Goal: Find contact information: Find contact information

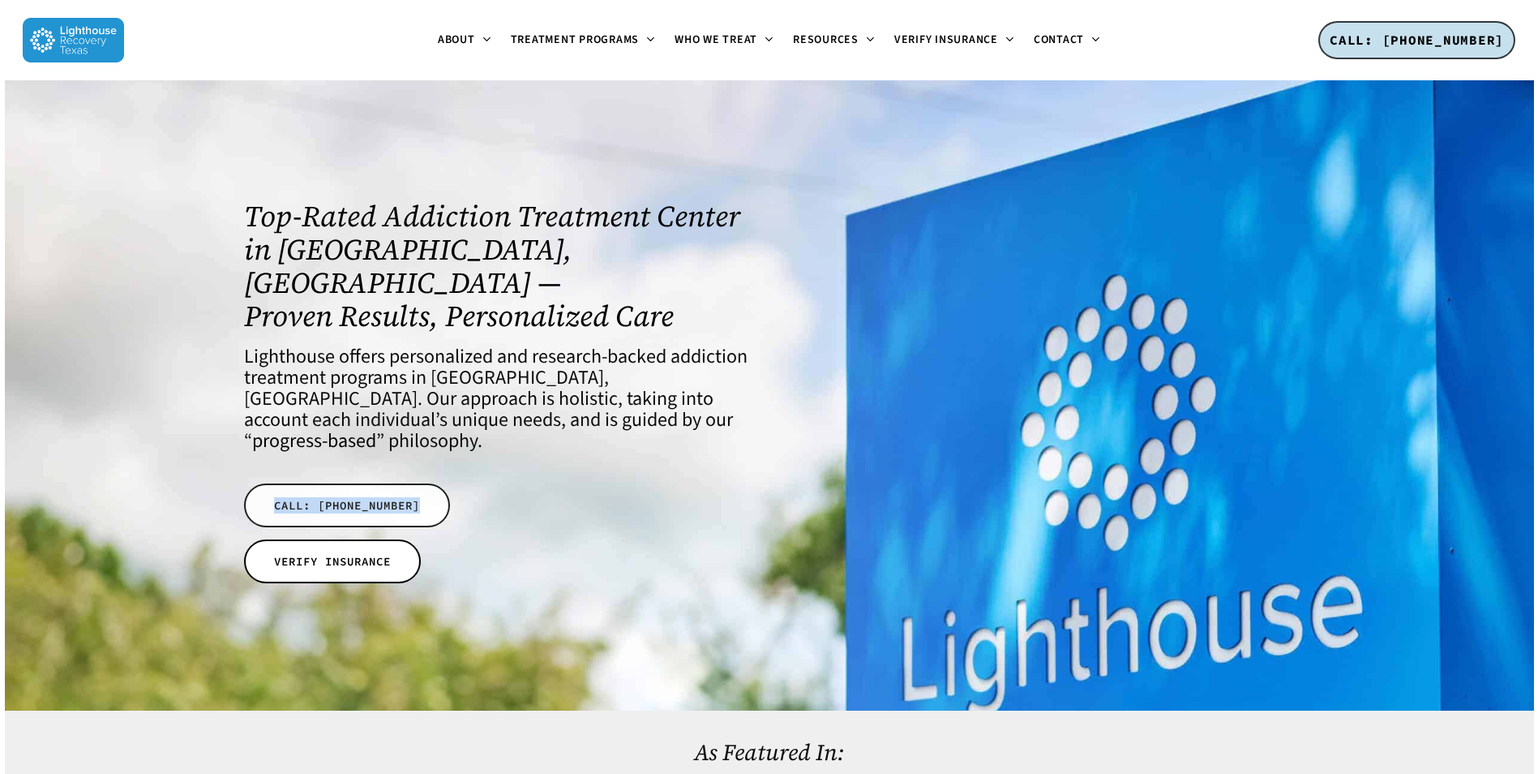
drag, startPoint x: 487, startPoint y: 446, endPoint x: 382, endPoint y: 439, distance: 105.6
click at [382, 439] on div "Top-Rated Addiction Treatment Center in [GEOGRAPHIC_DATA], [GEOGRAPHIC_DATA] — …" at bounding box center [496, 395] width 504 height 392
drag, startPoint x: 382, startPoint y: 439, endPoint x: 384, endPoint y: 456, distance: 17.2
copy span "CALL: [PHONE_NUMBER]"
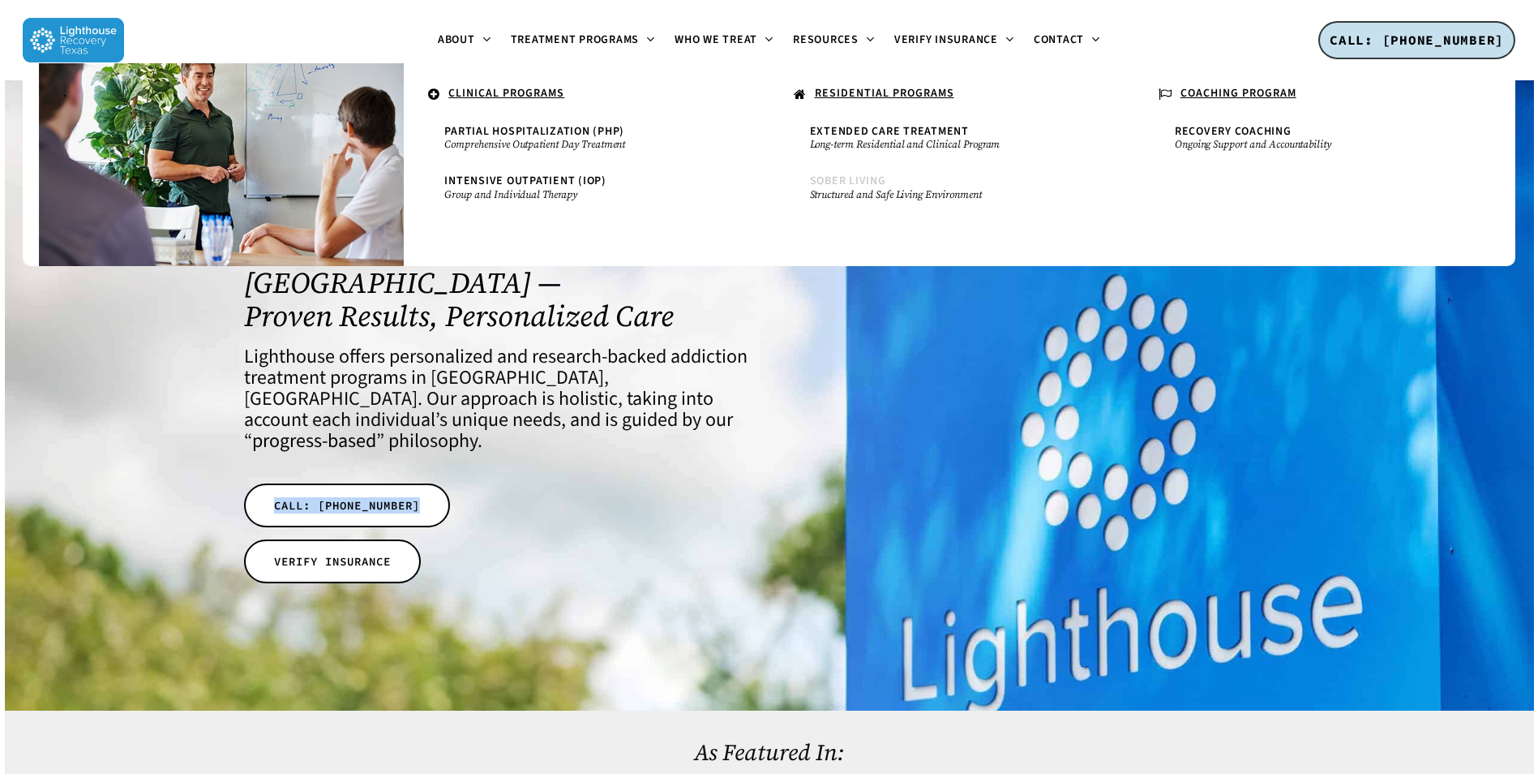
click at [855, 185] on span "Sober Living" at bounding box center [848, 181] width 76 height 16
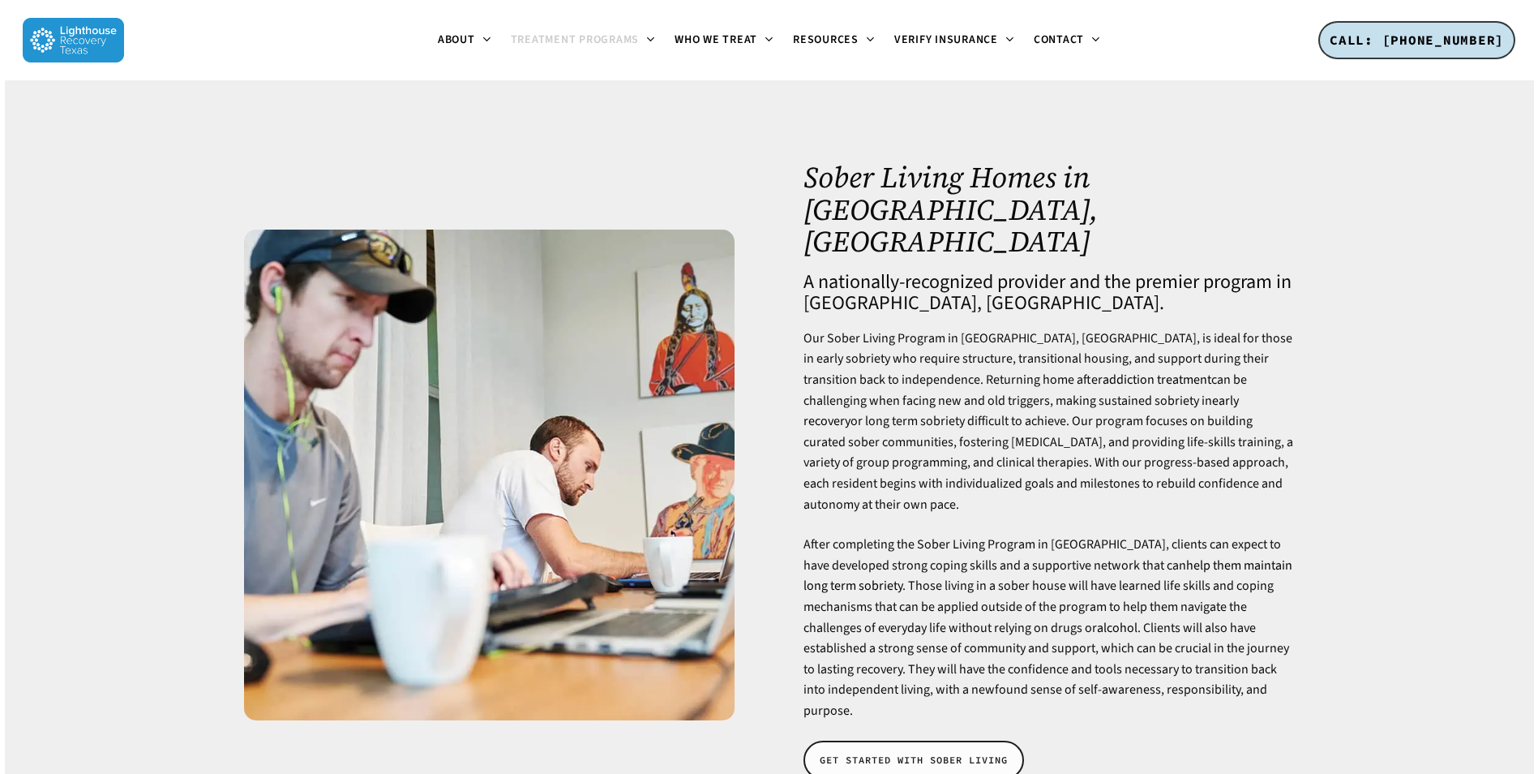
click at [939, 752] on span "GET STARTED WITH SOBER LIVING" at bounding box center [914, 760] width 188 height 16
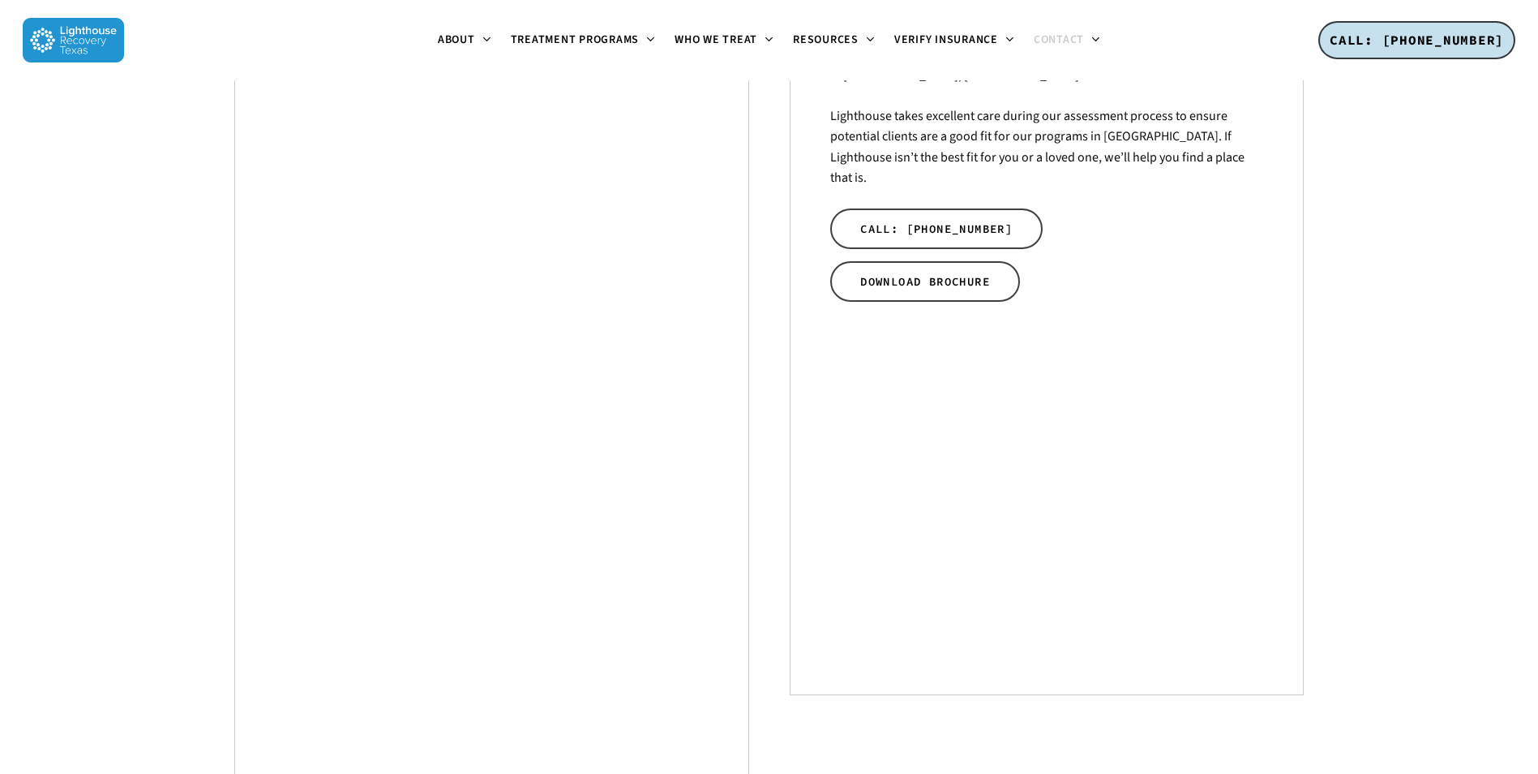
scroll to position [571, 0]
